Goal: Transaction & Acquisition: Purchase product/service

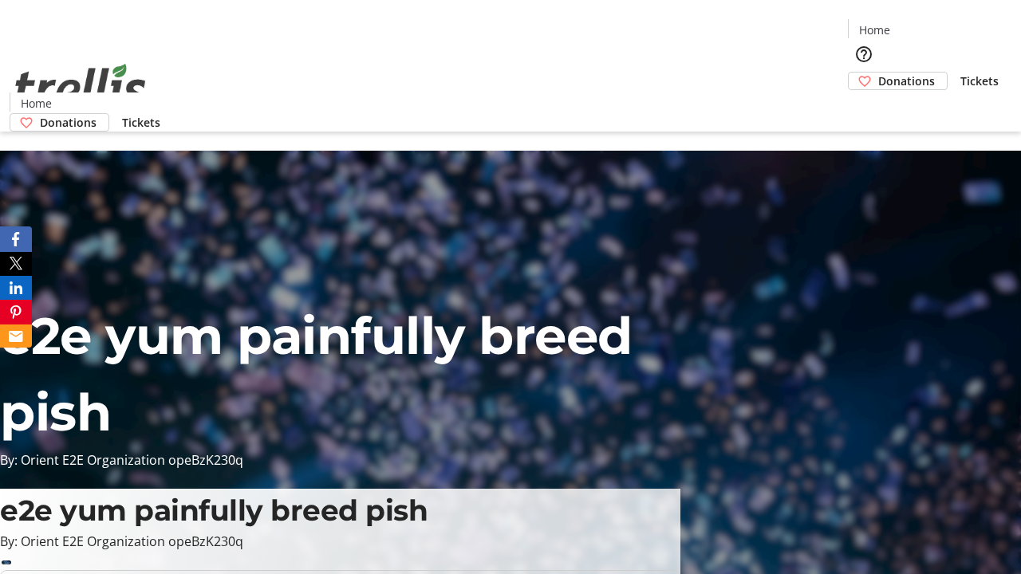
click at [960, 73] on span "Tickets" at bounding box center [979, 81] width 38 height 17
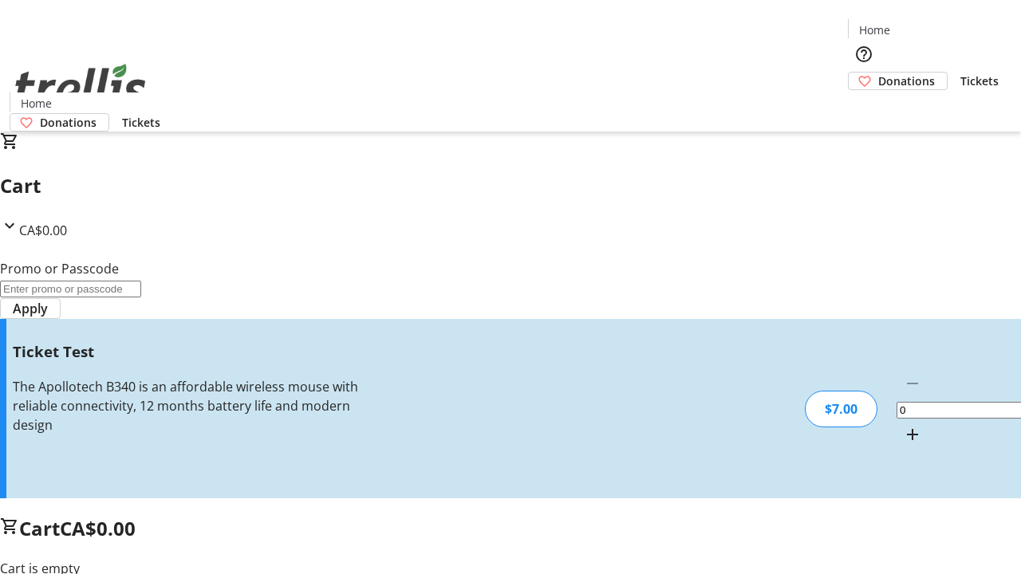
click at [903, 425] on mat-icon "Increment by one" at bounding box center [912, 434] width 19 height 19
type input "1"
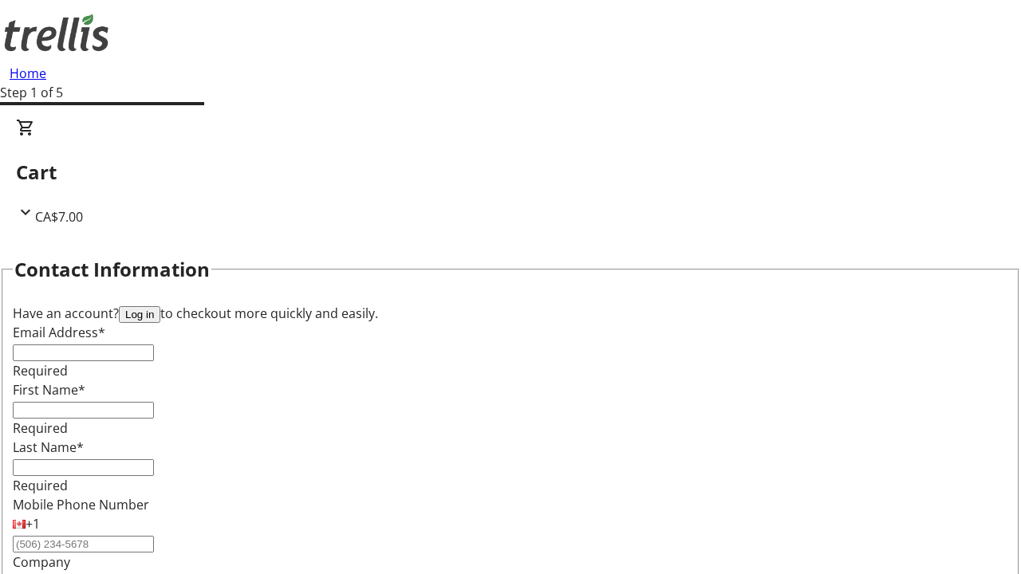
click at [160, 306] on button "Log in" at bounding box center [139, 314] width 41 height 17
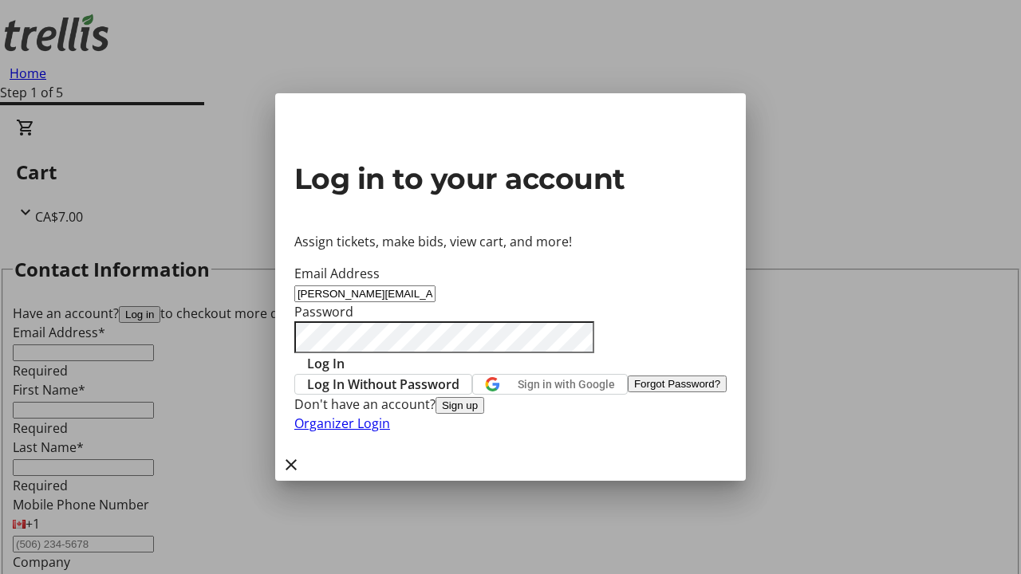
type input "[PERSON_NAME][EMAIL_ADDRESS][DOMAIN_NAME]"
click at [345, 354] on span "Log In" at bounding box center [325, 363] width 37 height 19
